Goal: Transaction & Acquisition: Subscribe to service/newsletter

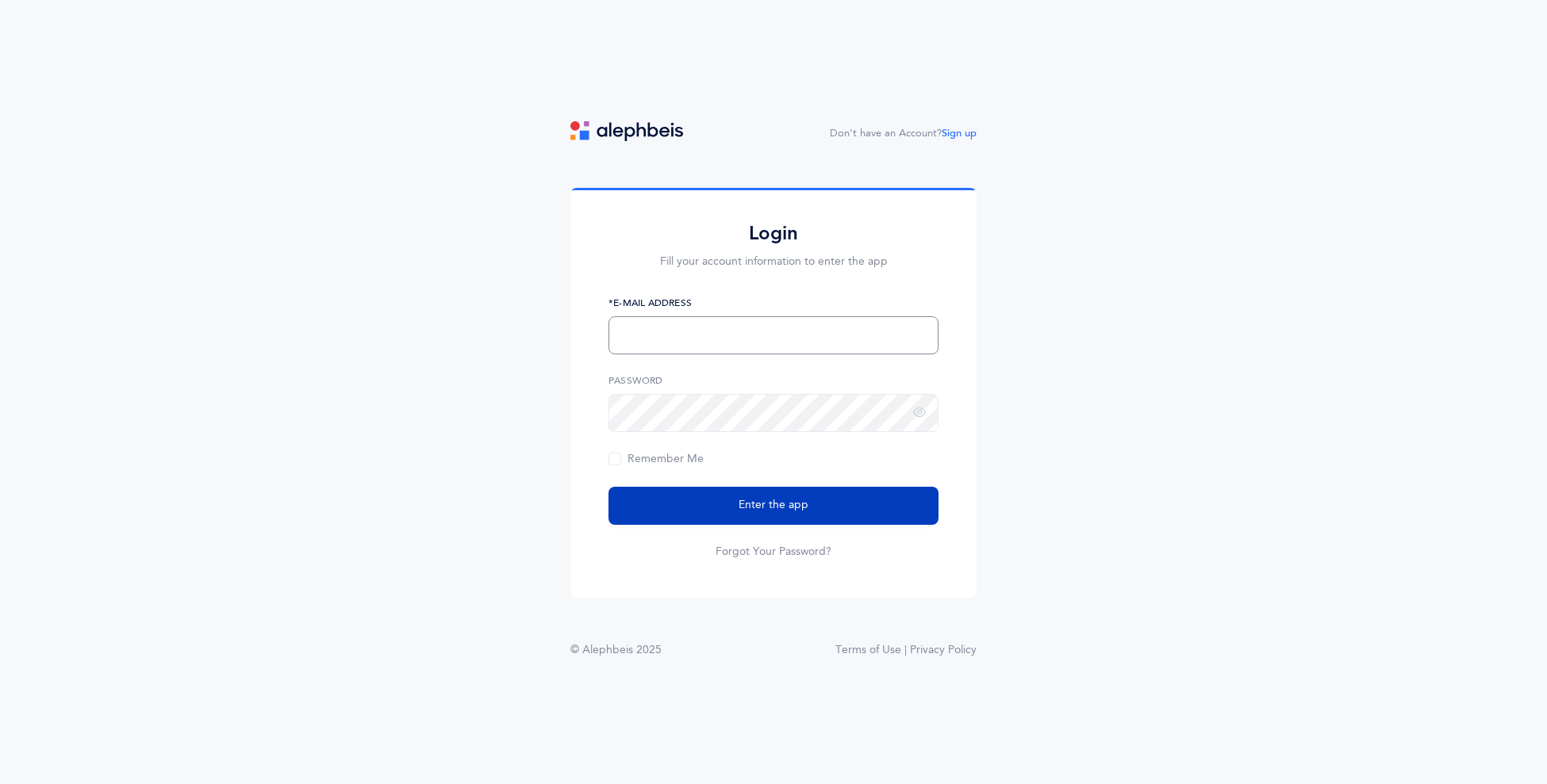
type input "[EMAIL_ADDRESS][DOMAIN_NAME]"
click at [699, 500] on button "Enter the app" at bounding box center [773, 506] width 330 height 38
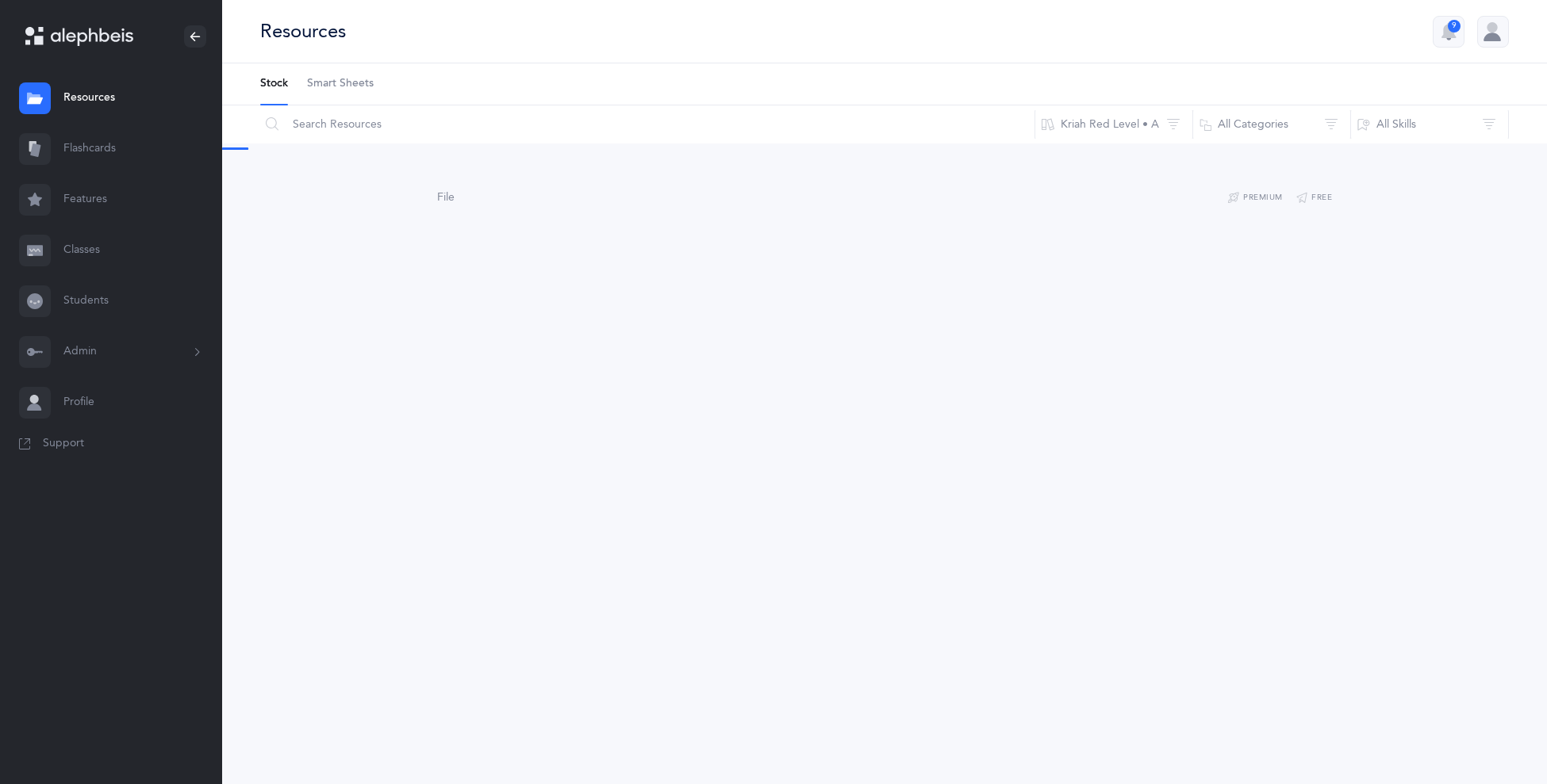
click at [112, 356] on button "Admin" at bounding box center [111, 352] width 222 height 51
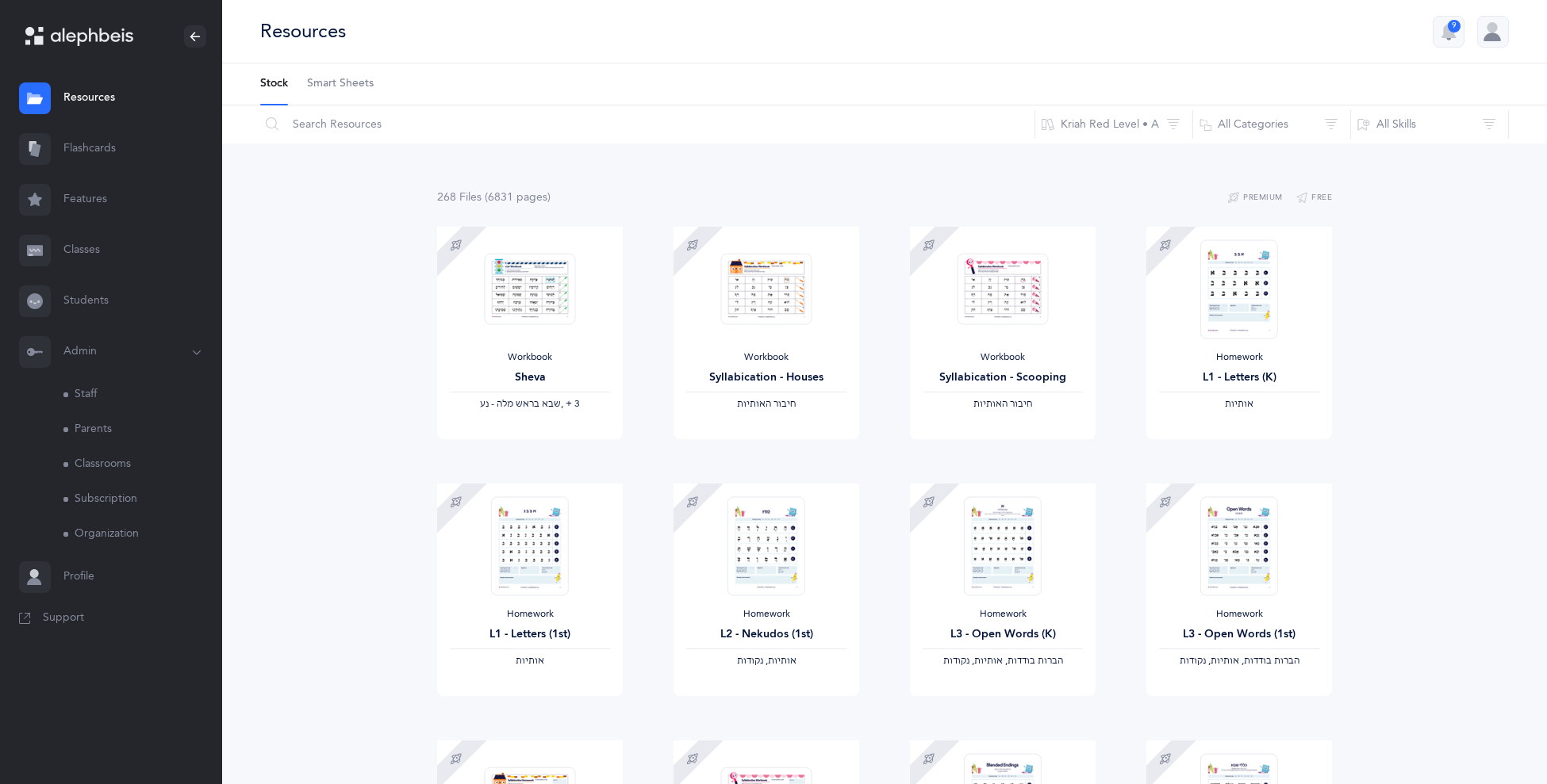
click at [101, 489] on link "Subscription" at bounding box center [143, 499] width 159 height 35
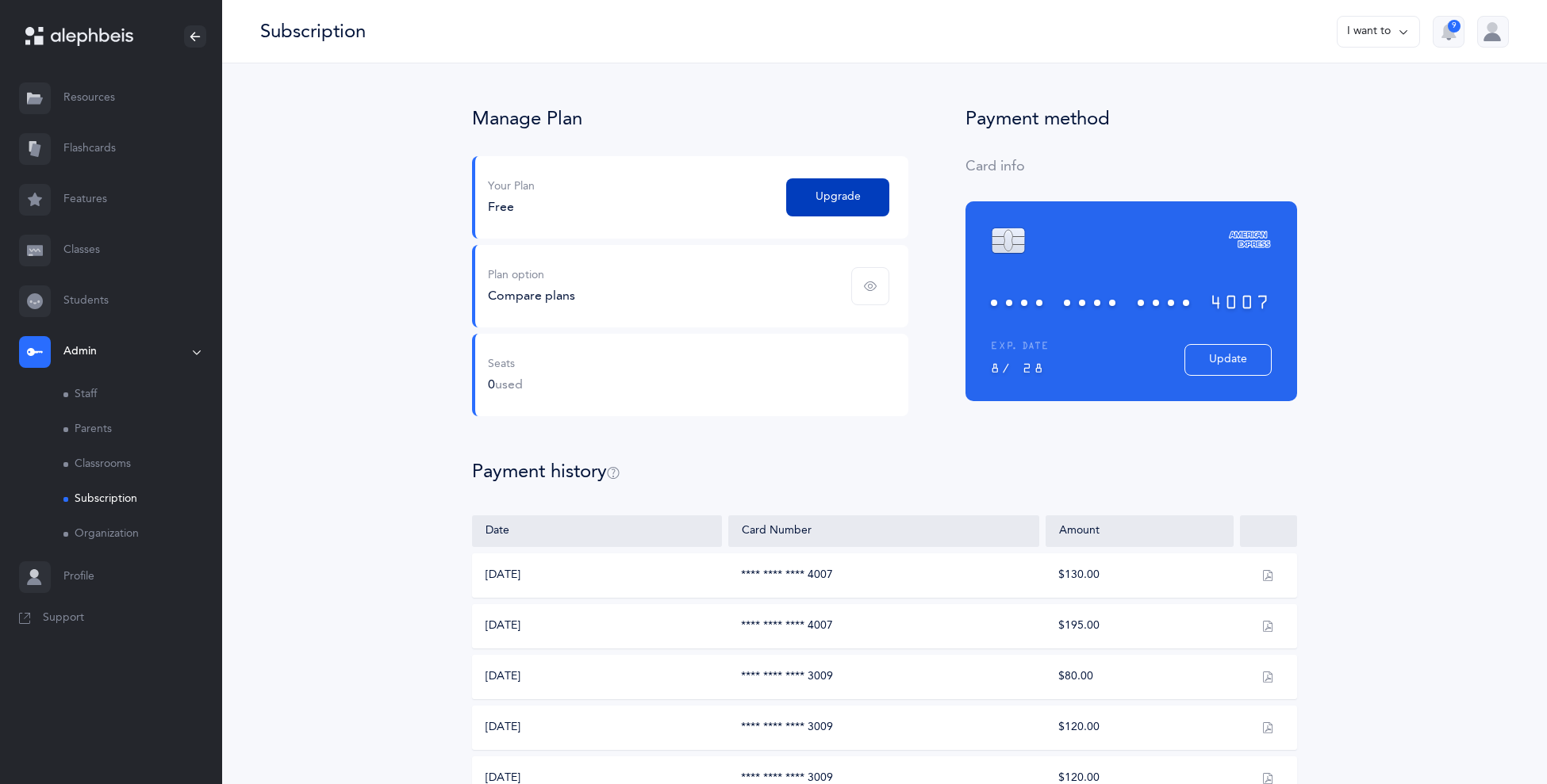
click at [843, 196] on span "Upgrade" at bounding box center [839, 197] width 46 height 17
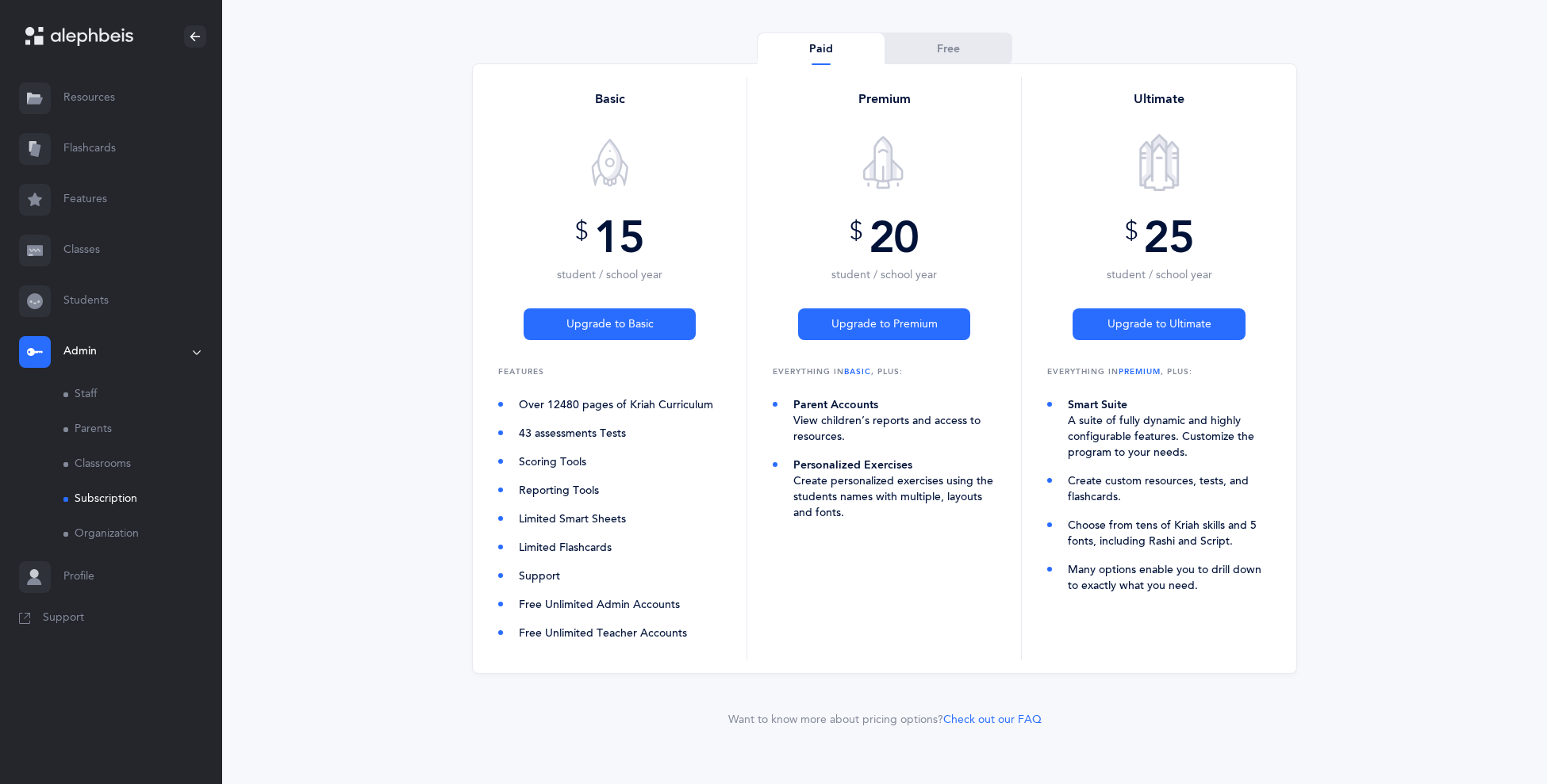
scroll to position [149, 0]
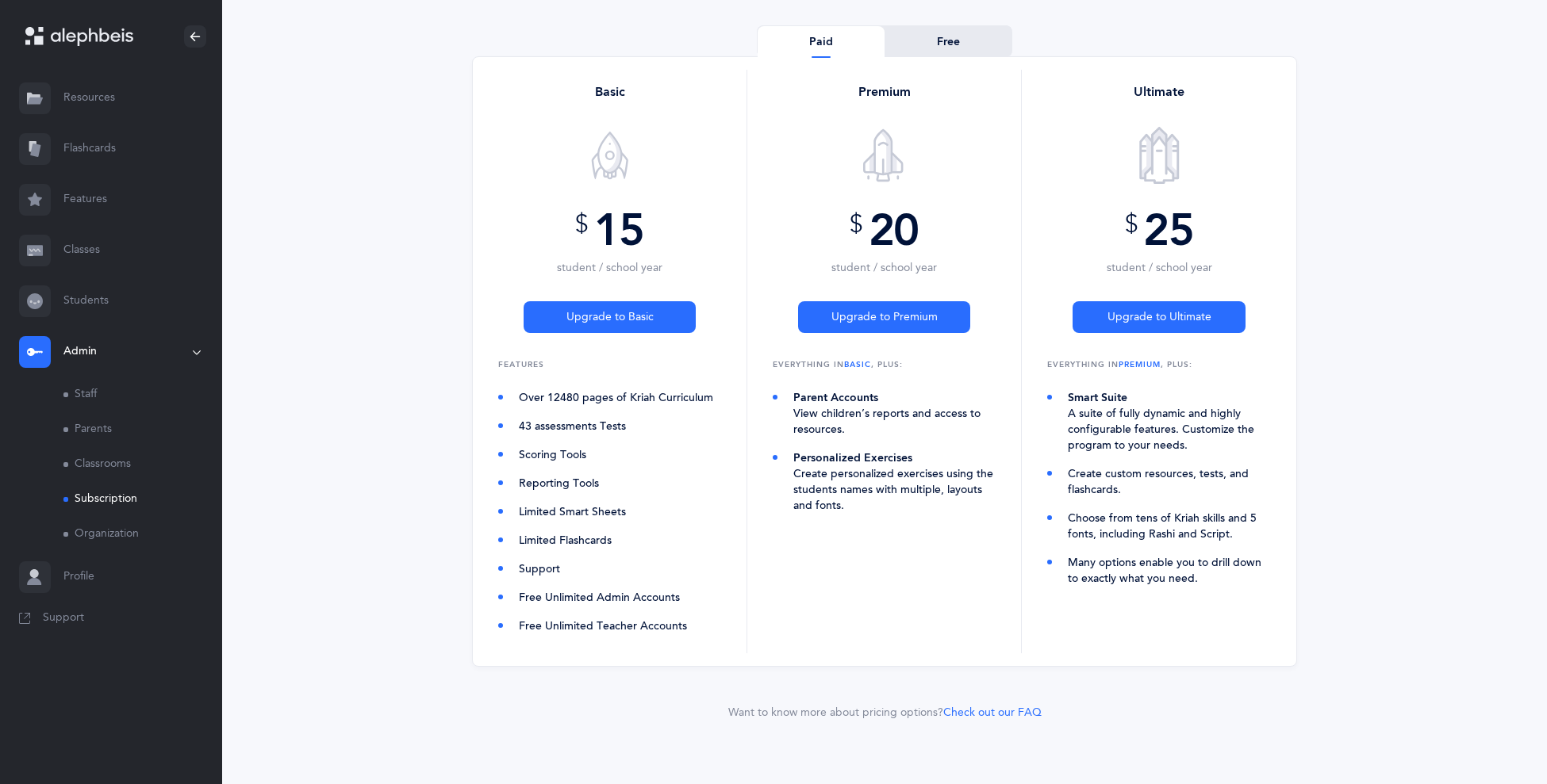
click at [931, 44] on link "Free" at bounding box center [947, 42] width 127 height 32
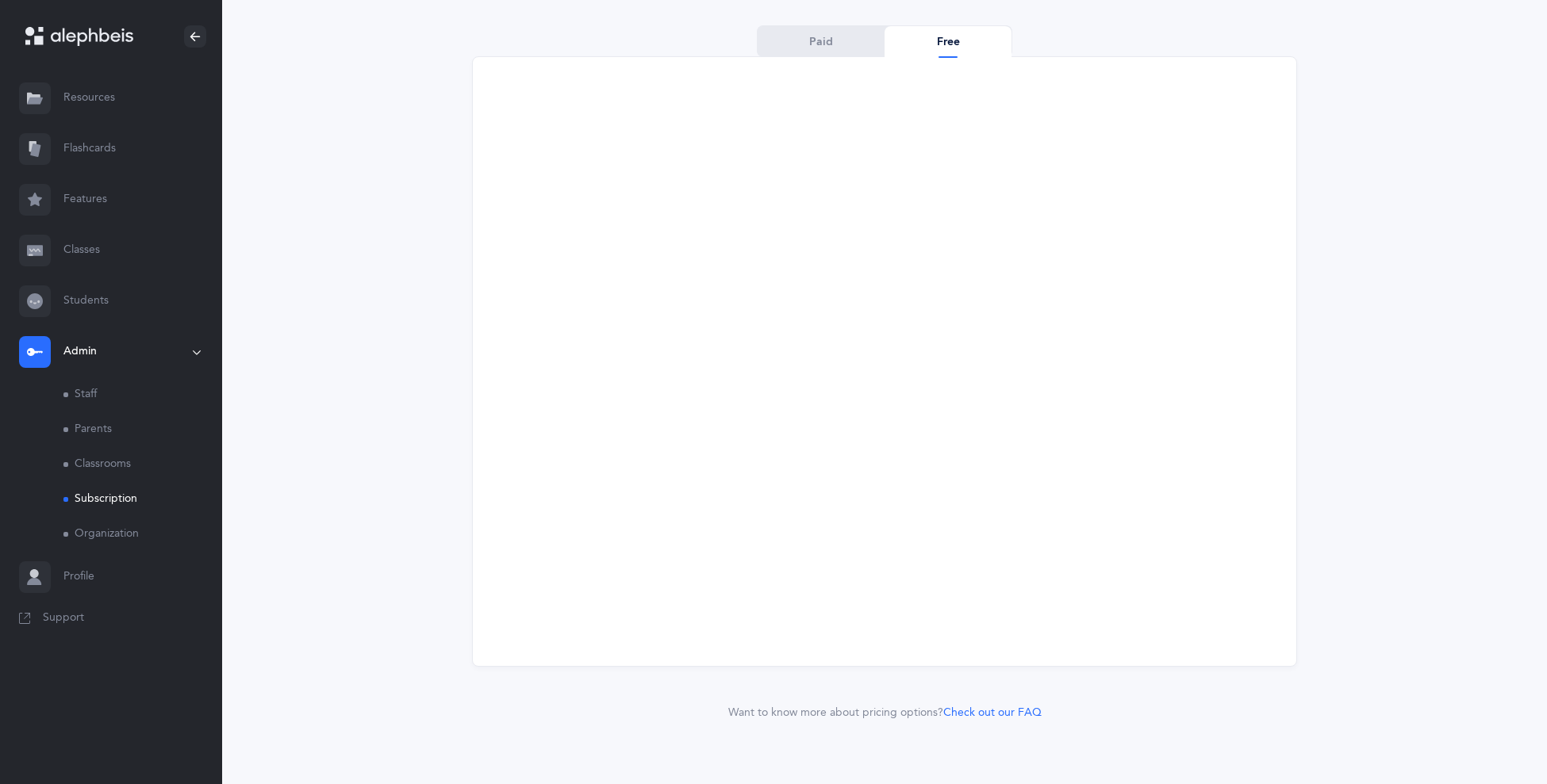
scroll to position [5, 0]
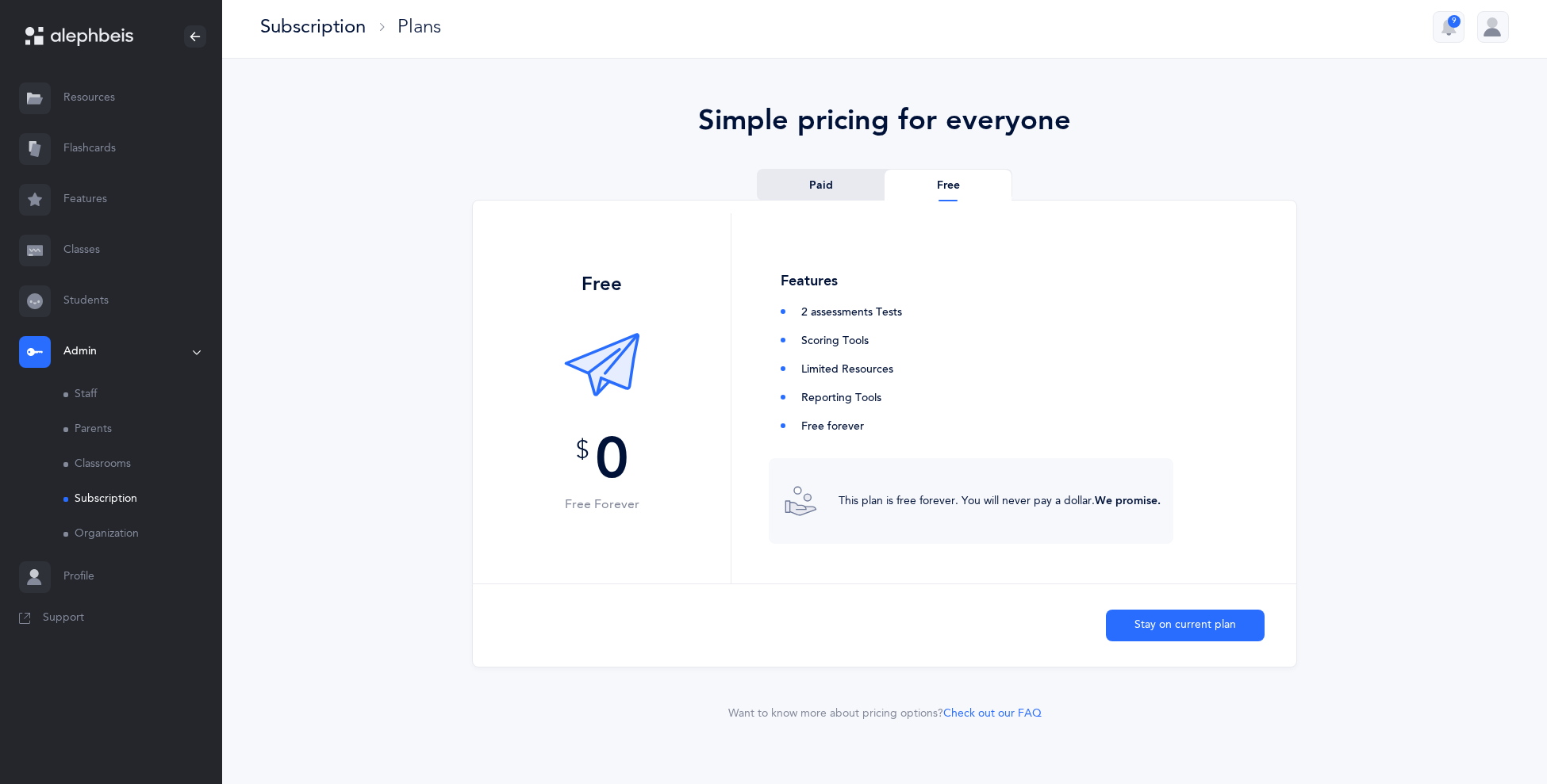
click at [824, 178] on link "Paid" at bounding box center [821, 186] width 127 height 32
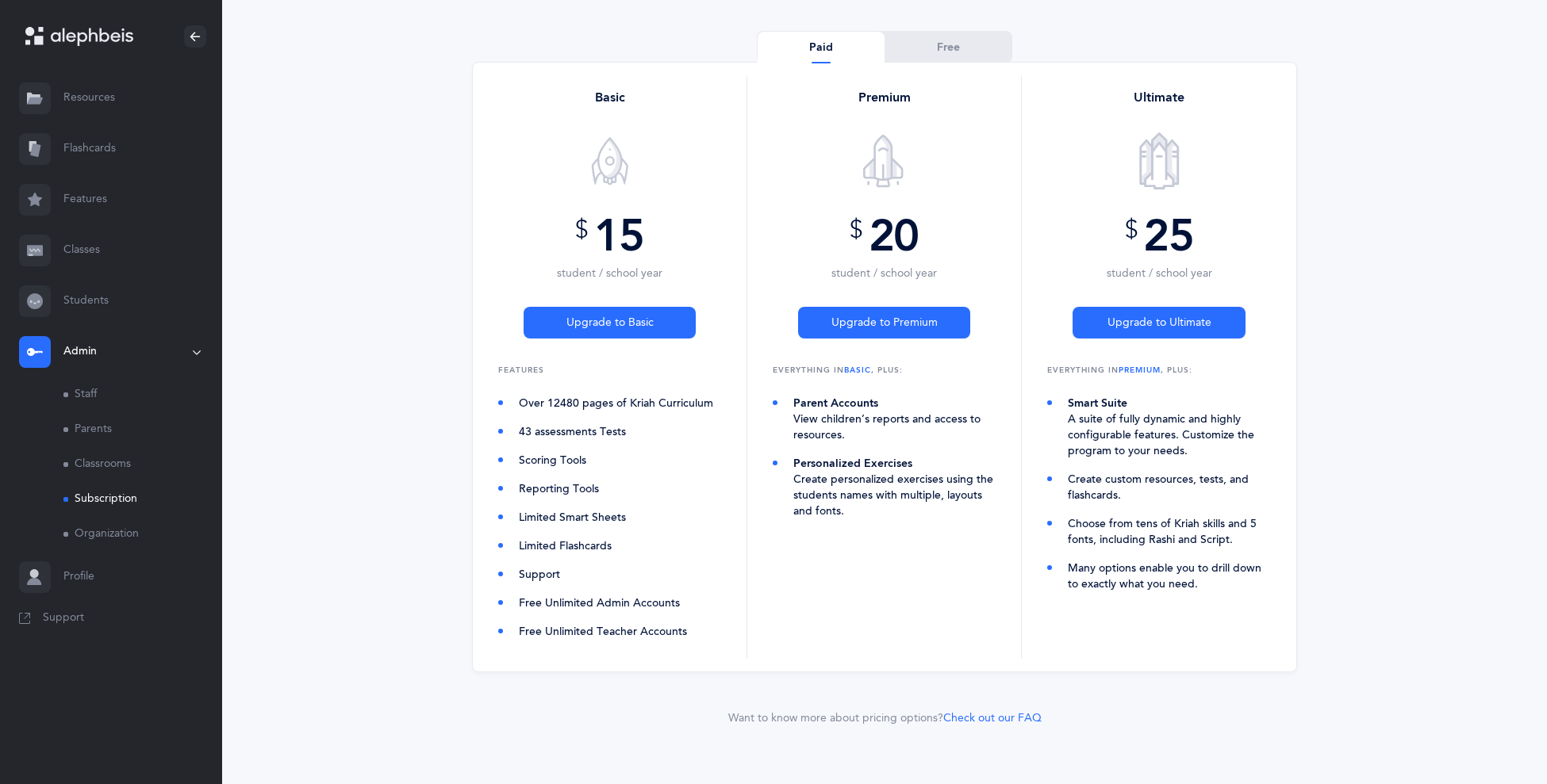
scroll to position [149, 0]
